Goal: Check status: Check status

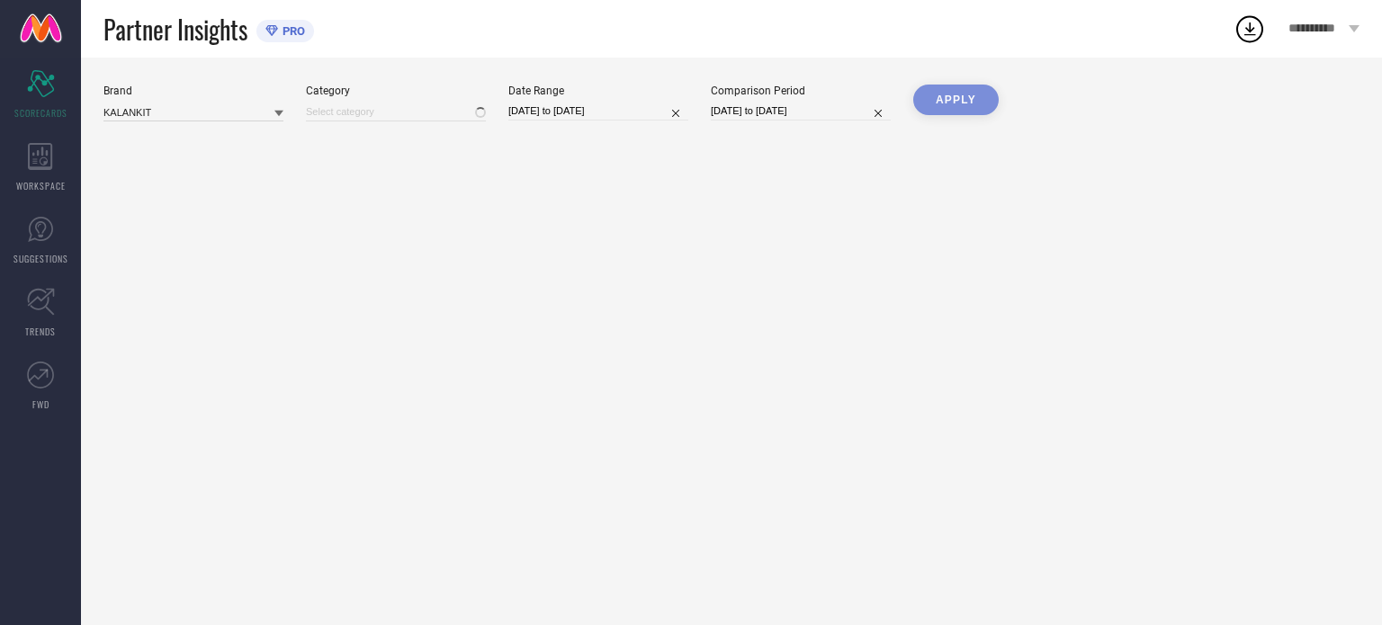
type input "All"
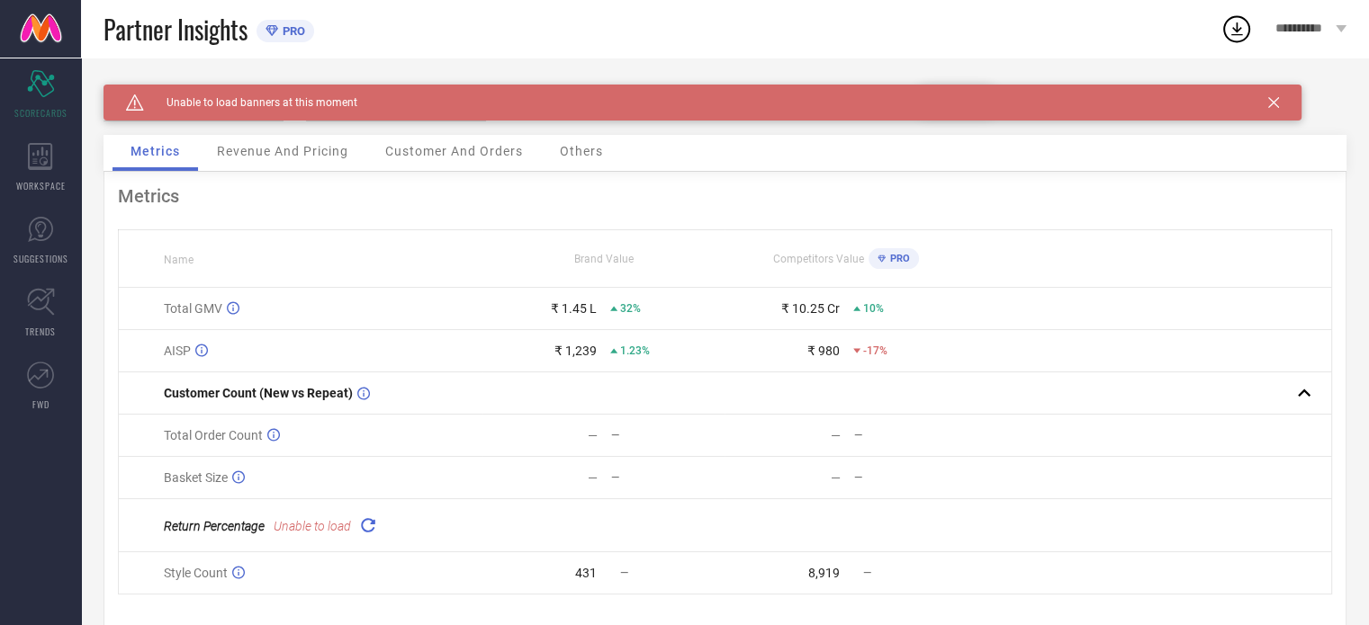
click at [284, 157] on span "Revenue And Pricing" at bounding box center [282, 151] width 131 height 14
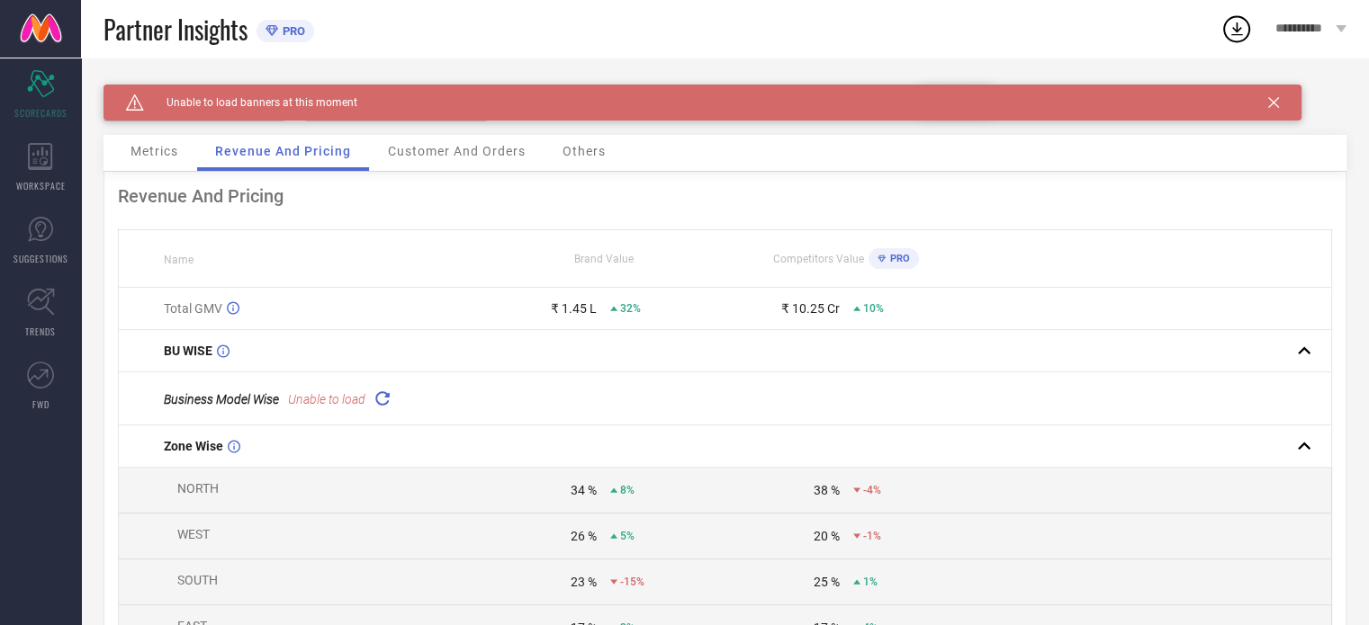
click at [410, 165] on div "Customer And Orders" at bounding box center [457, 153] width 174 height 36
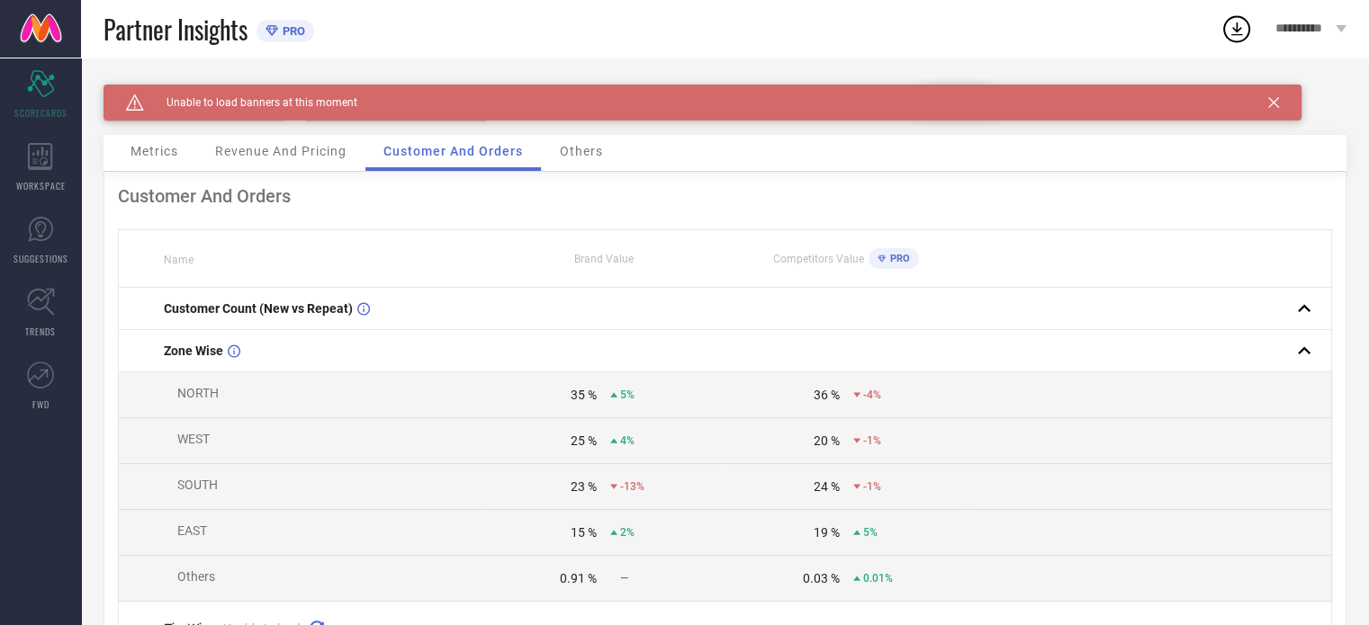
click at [659, 257] on div "Brand Value" at bounding box center [603, 259] width 241 height 13
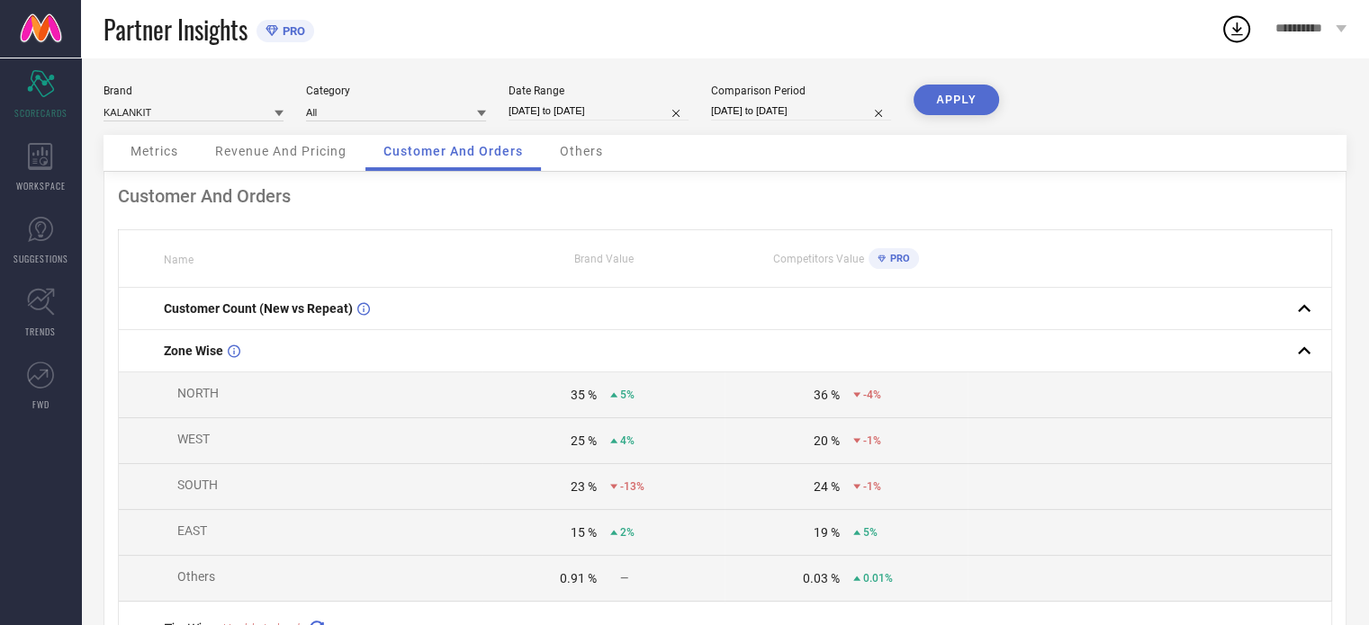
select select "8"
select select "2025"
select select "9"
select select "2025"
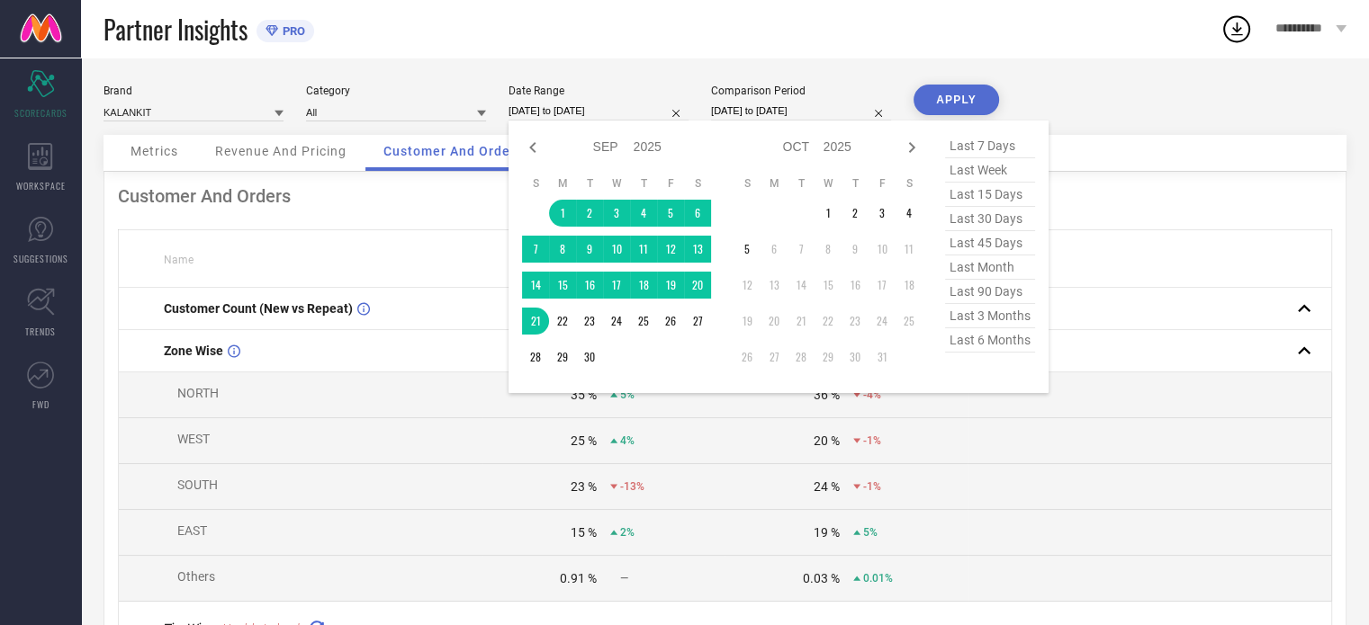
click at [620, 112] on input "[DATE] to [DATE]" at bounding box center [598, 111] width 180 height 19
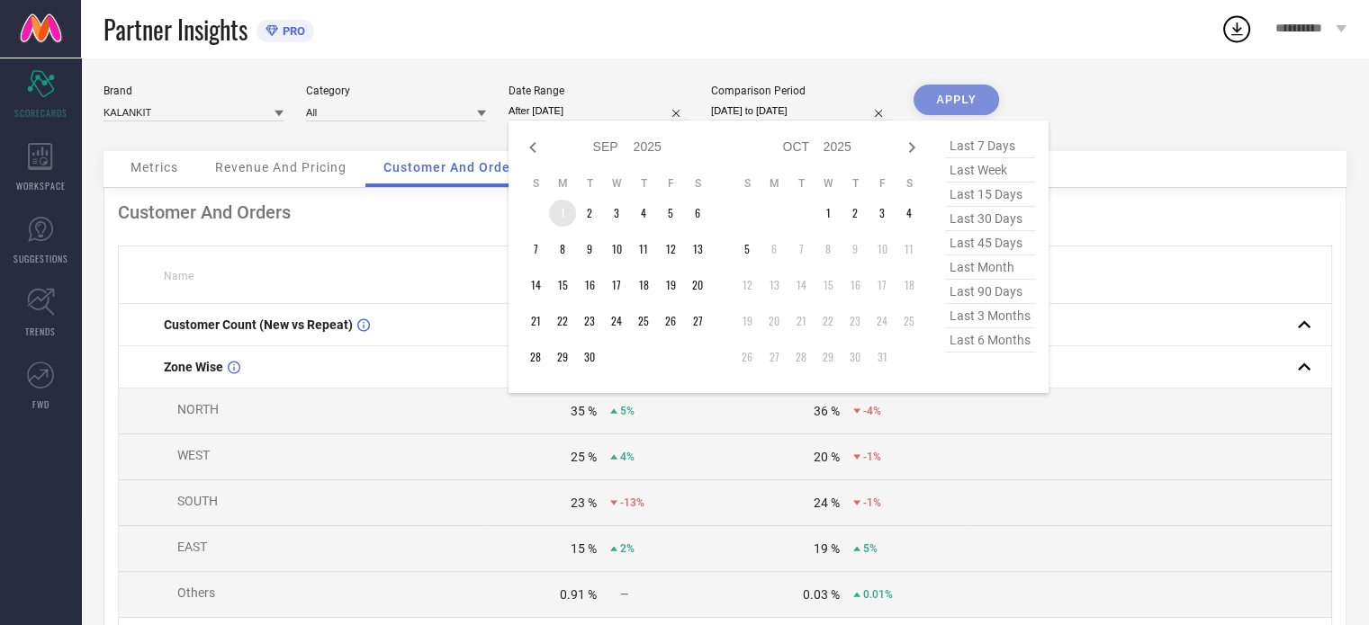
click at [562, 215] on td "1" at bounding box center [562, 213] width 27 height 27
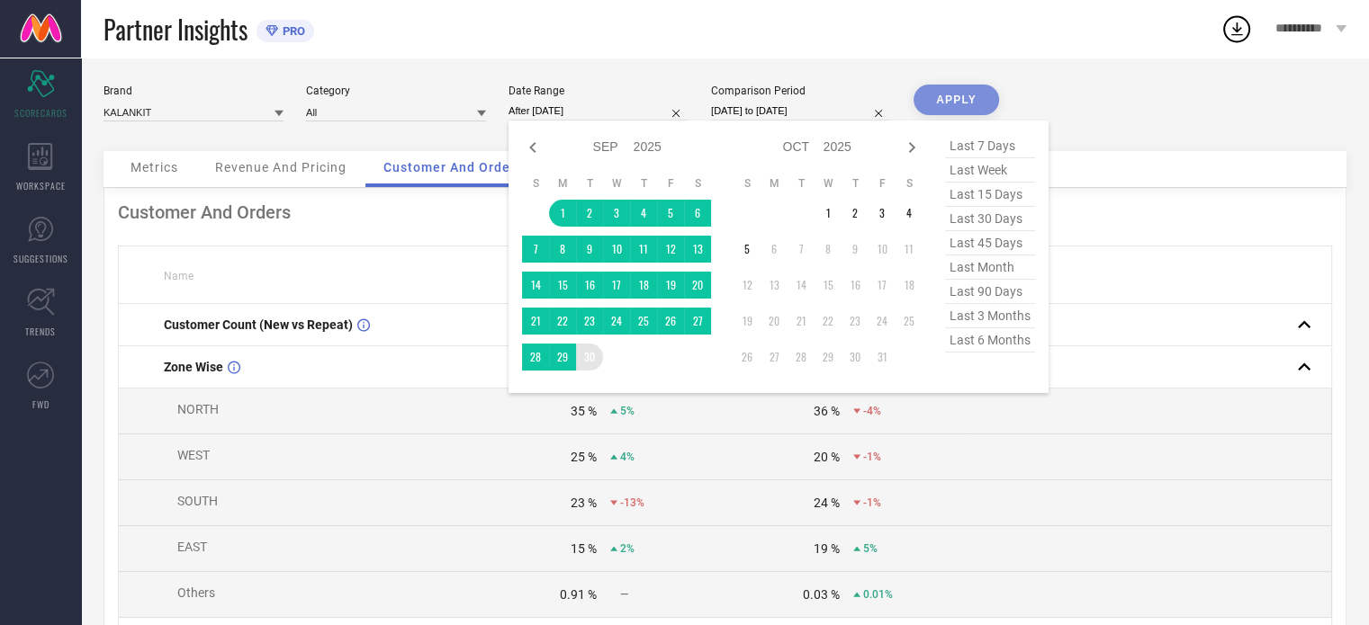
type input "01-09-2025 to 30-09-2025"
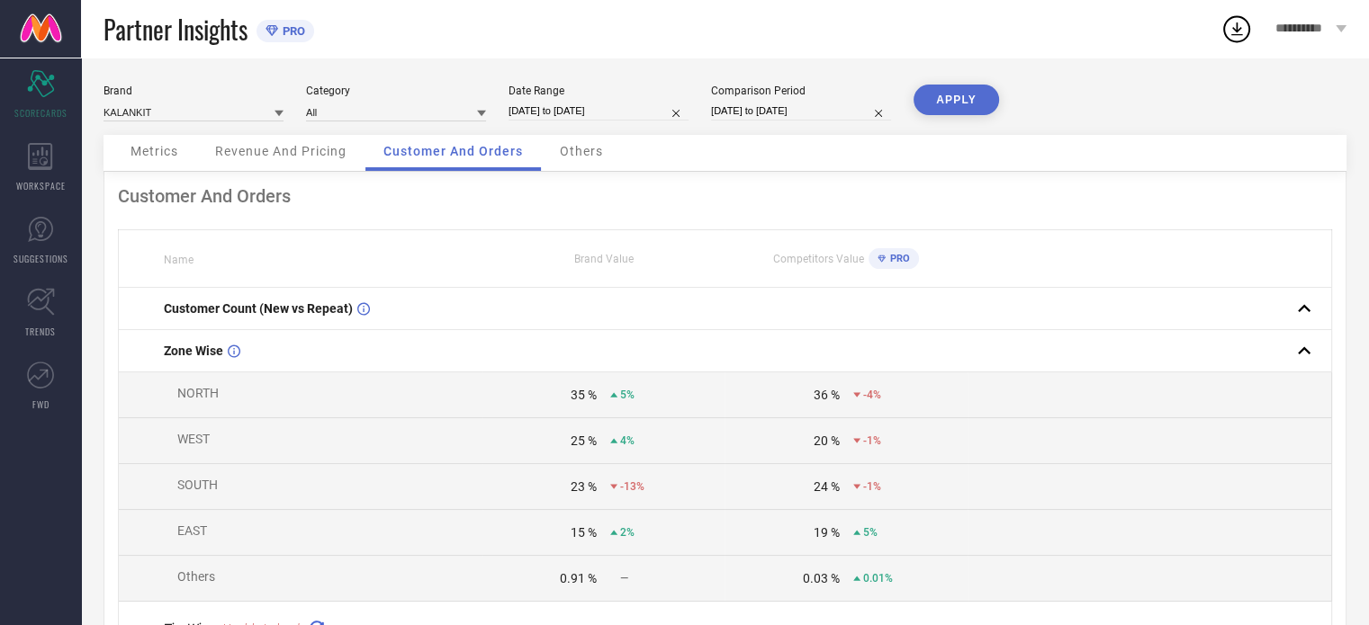
click at [955, 96] on button "APPLY" at bounding box center [955, 100] width 85 height 31
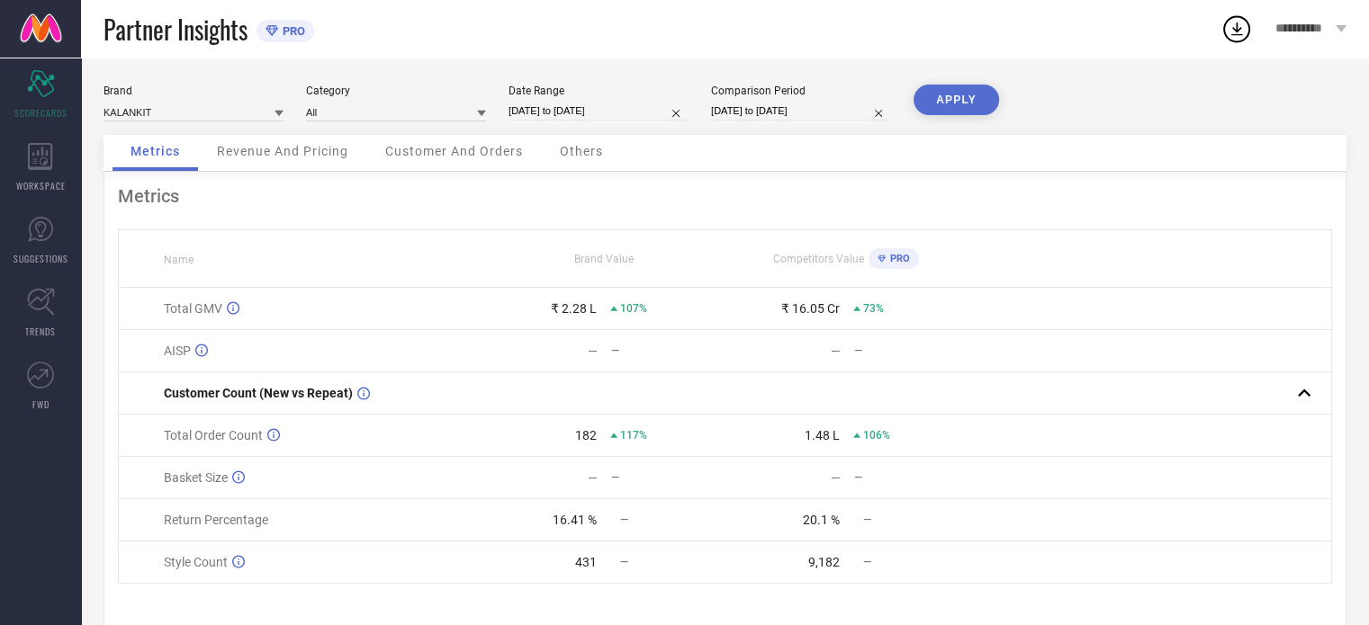
select select "7"
select select "2025"
select select "8"
select select "2025"
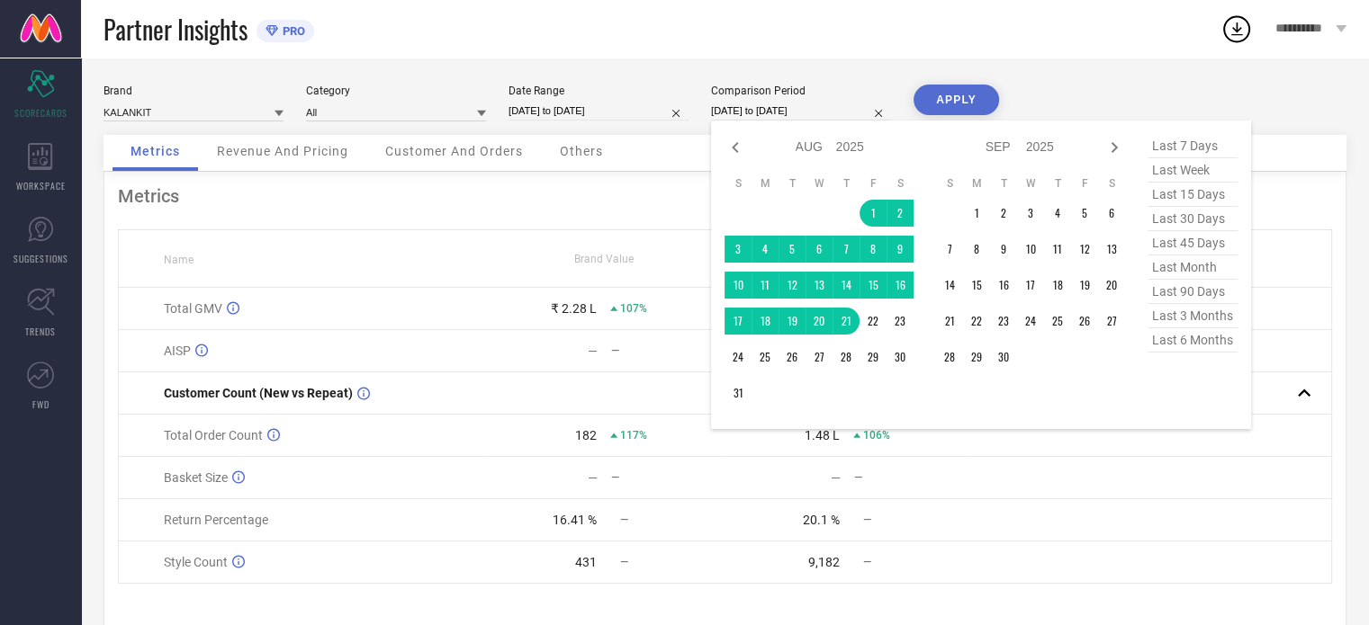
click at [823, 107] on input "[DATE] to [DATE]" at bounding box center [801, 111] width 180 height 19
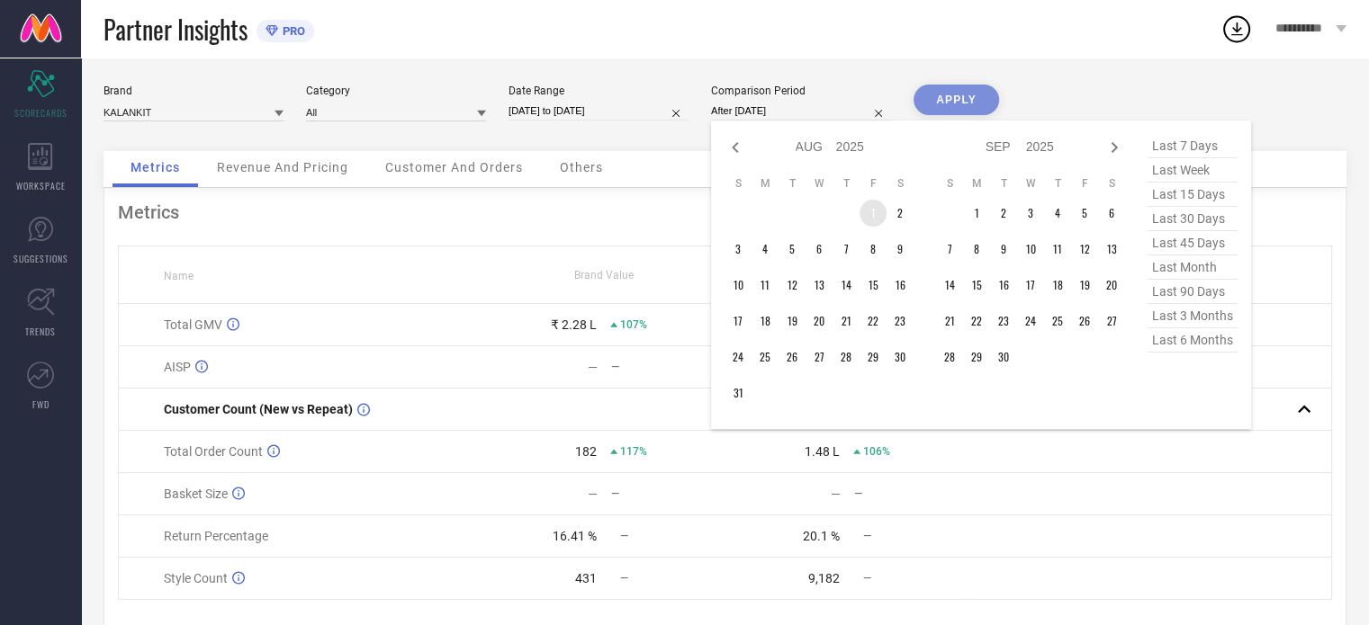
click at [870, 215] on td "1" at bounding box center [872, 213] width 27 height 27
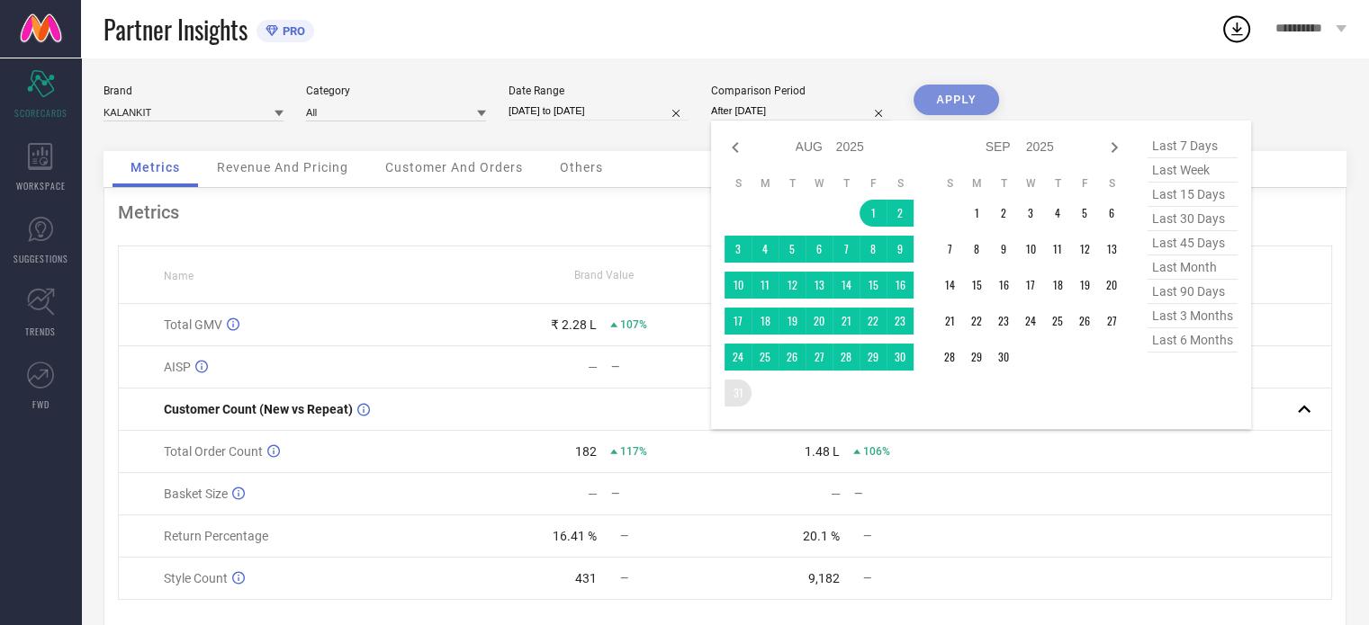
type input "01-08-2025 to 31-08-2025"
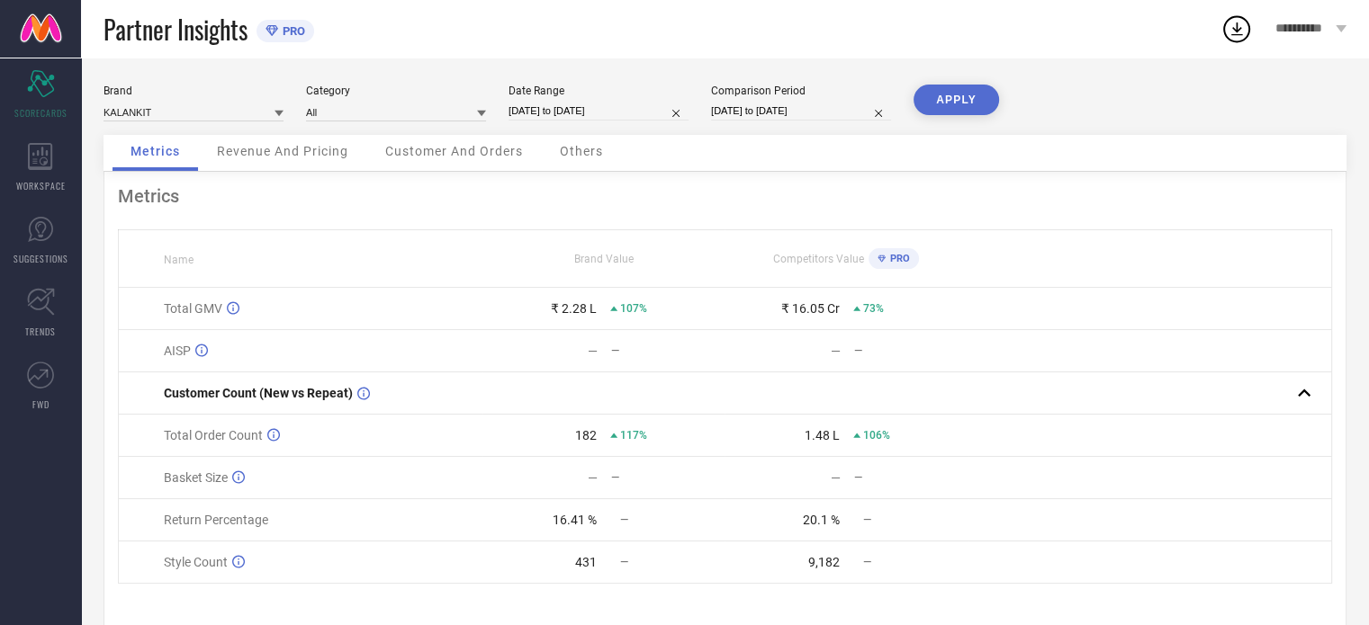
click at [936, 100] on button "APPLY" at bounding box center [955, 100] width 85 height 31
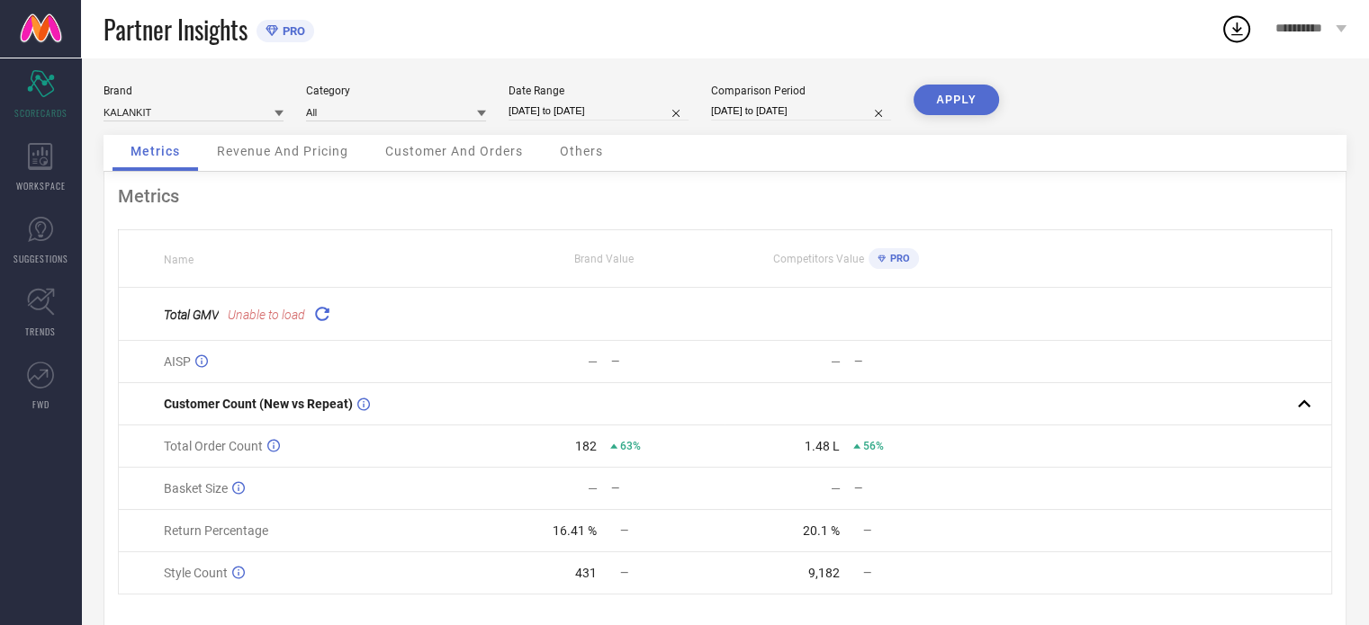
scroll to position [46, 0]
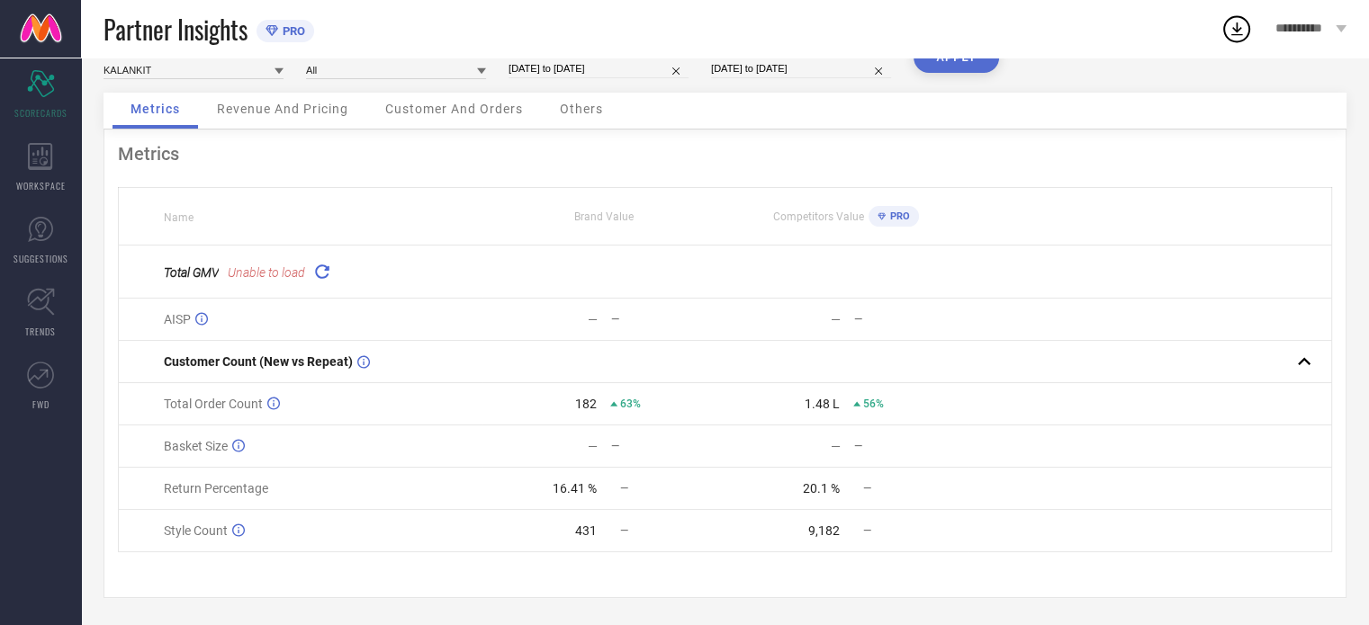
click at [328, 271] on icon at bounding box center [321, 271] width 21 height 21
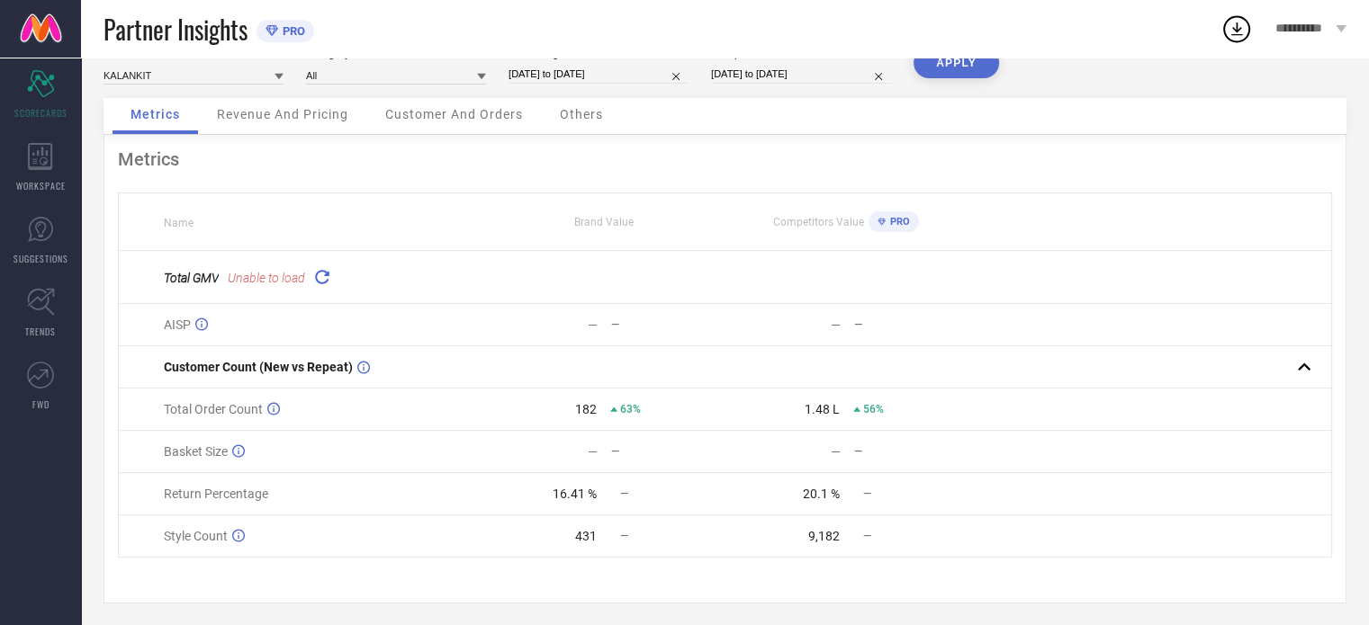
click at [292, 125] on div "Revenue And Pricing" at bounding box center [282, 116] width 167 height 36
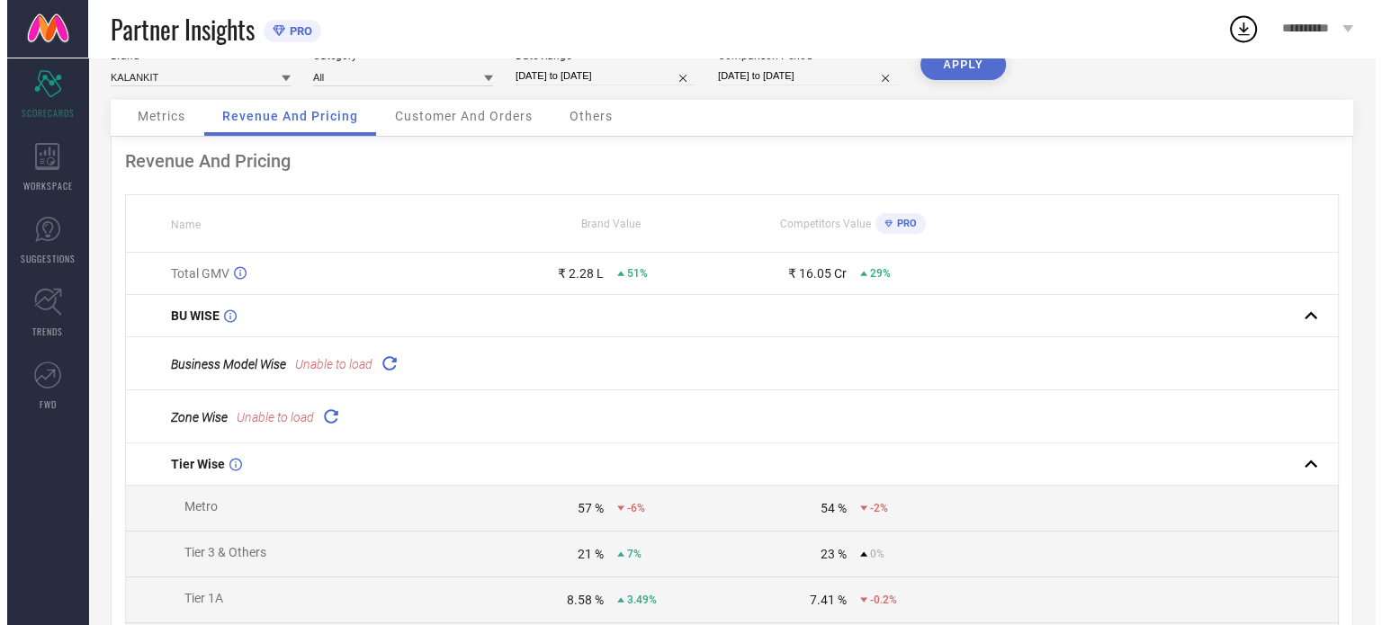
scroll to position [0, 0]
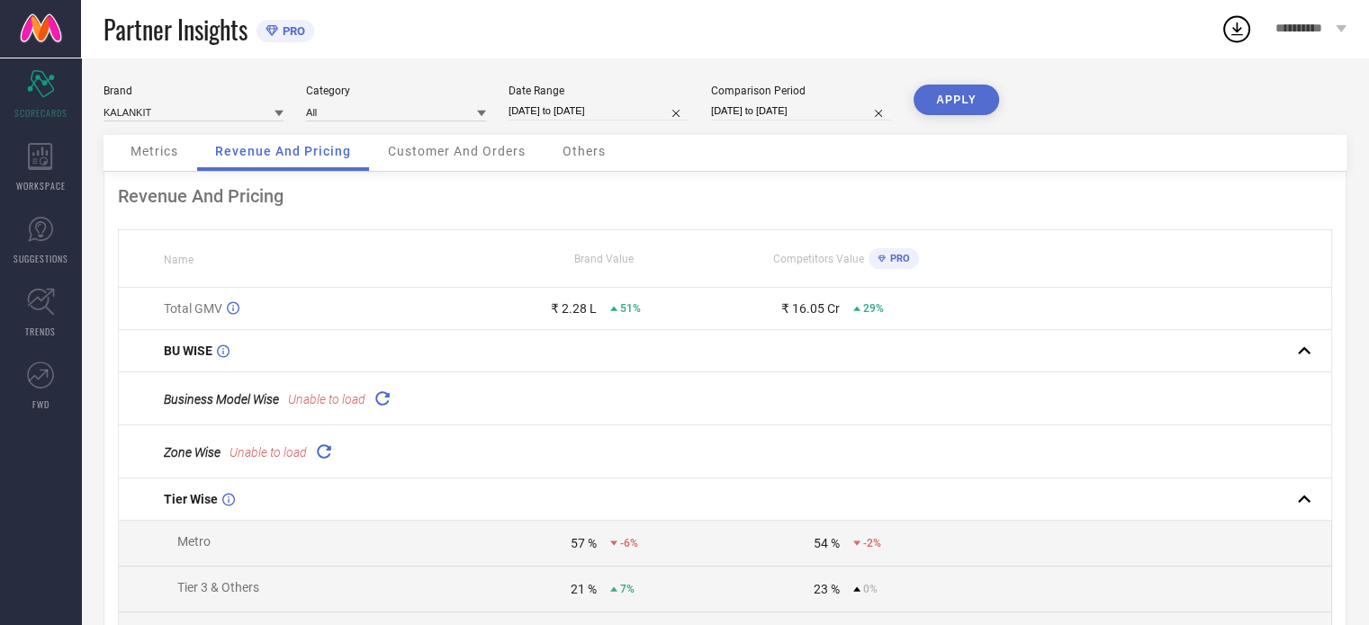
click at [448, 162] on div "Customer And Orders" at bounding box center [457, 153] width 174 height 36
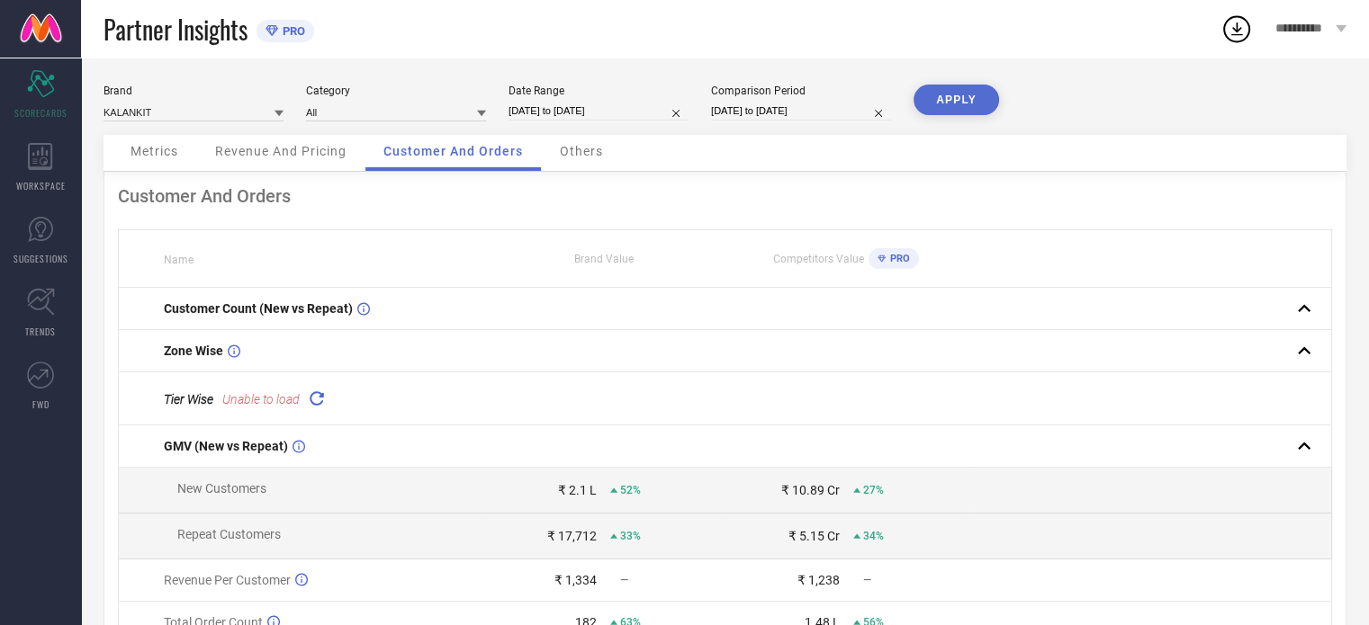
click at [593, 163] on div "Others" at bounding box center [581, 153] width 79 height 36
